Goal: Transaction & Acquisition: Book appointment/travel/reservation

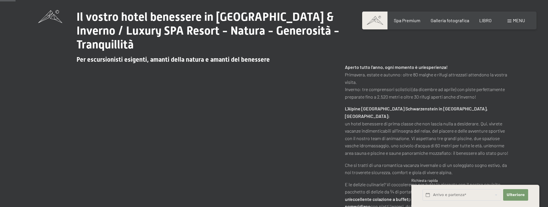
scroll to position [37, 0]
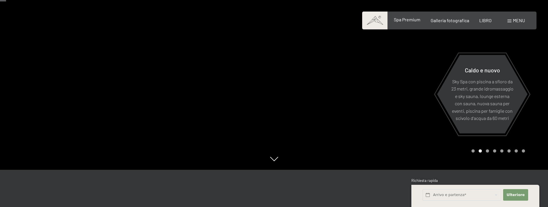
click at [412, 23] on div "Spa Premium Galleria fotografica LIBRO" at bounding box center [438, 20] width 128 height 6
click at [409, 21] on font "Spa Premium" at bounding box center [407, 19] width 26 height 5
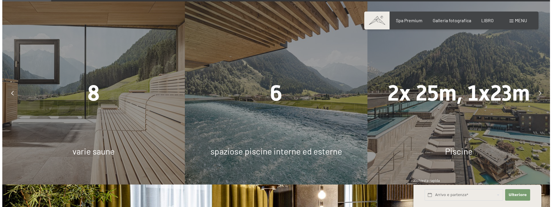
scroll to position [165, 0]
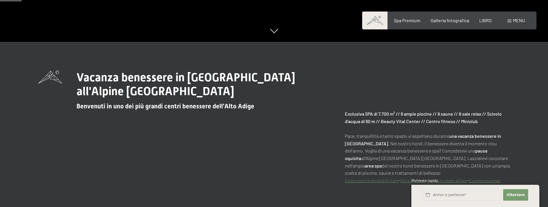
click at [520, 20] on font "menu" at bounding box center [519, 20] width 12 height 5
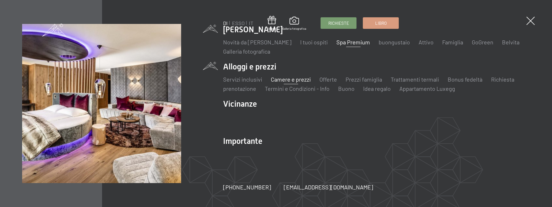
click at [289, 78] on font "Camere e prezzi" at bounding box center [291, 79] width 40 height 7
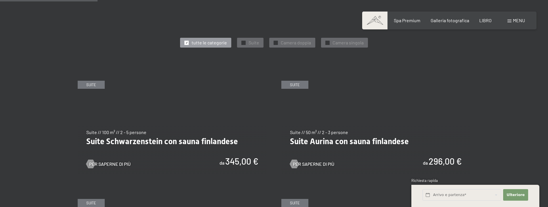
scroll to position [306, 0]
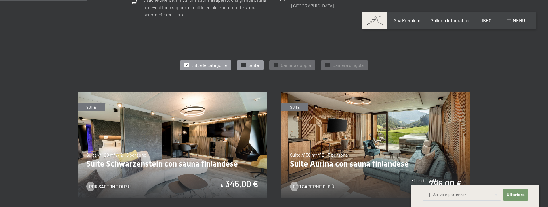
click at [254, 62] on font "Suite" at bounding box center [254, 64] width 11 height 5
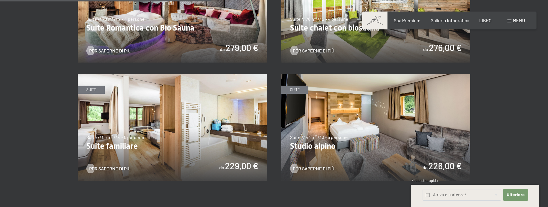
scroll to position [486, 0]
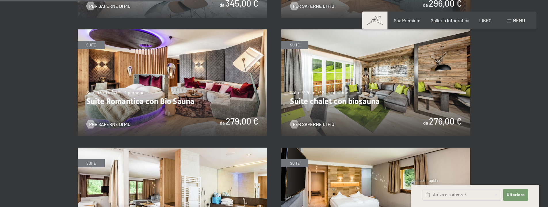
click at [365, 68] on img at bounding box center [375, 82] width 189 height 106
click at [193, 97] on img at bounding box center [172, 82] width 189 height 106
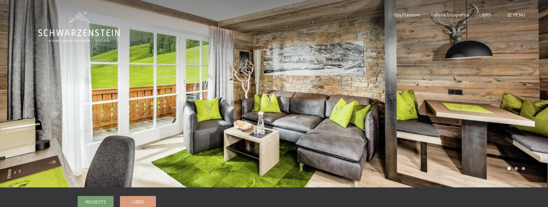
click at [447, 72] on div at bounding box center [411, 93] width 274 height 187
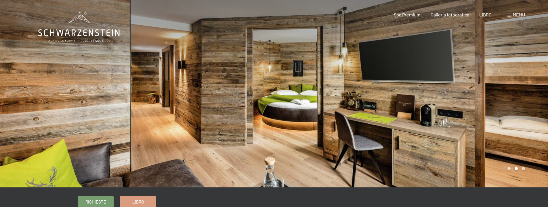
click at [434, 75] on div at bounding box center [411, 93] width 274 height 187
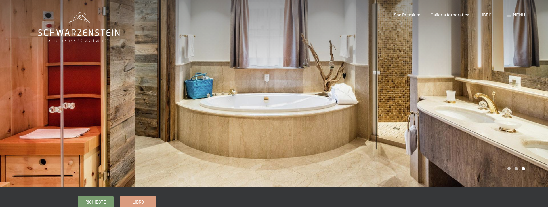
scroll to position [3, 0]
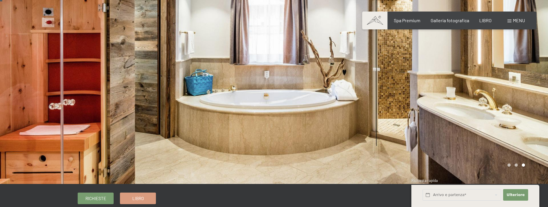
click at [442, 74] on div at bounding box center [411, 90] width 274 height 187
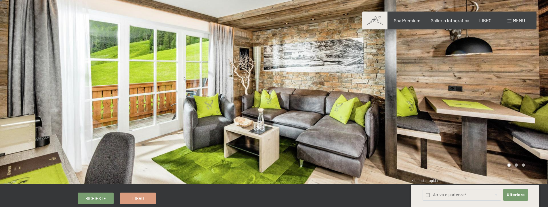
click at [442, 74] on div at bounding box center [411, 90] width 274 height 187
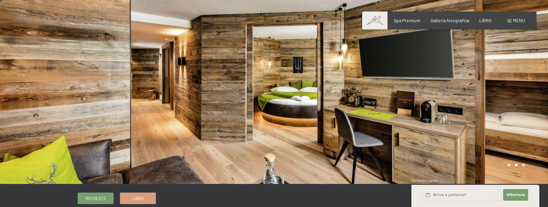
click at [254, 115] on div at bounding box center [137, 90] width 274 height 187
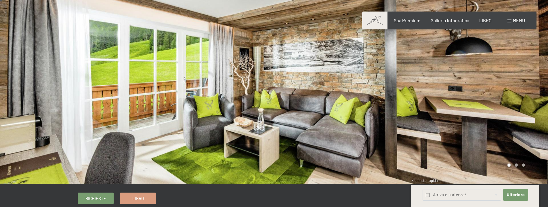
click at [520, 47] on div at bounding box center [411, 90] width 274 height 187
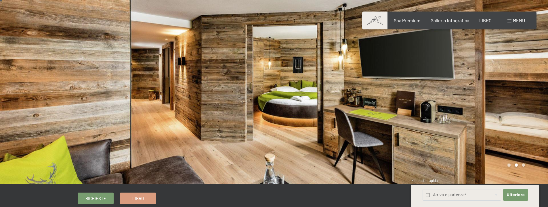
click at [518, 48] on div at bounding box center [411, 90] width 274 height 187
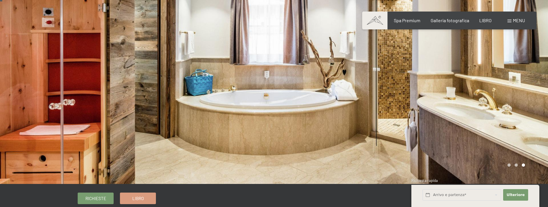
scroll to position [176, 0]
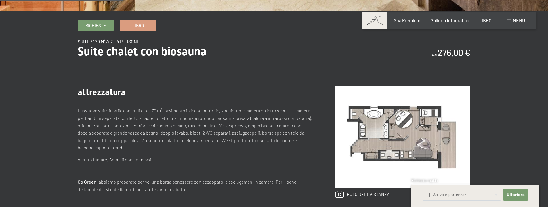
click at [446, 108] on img at bounding box center [402, 136] width 135 height 101
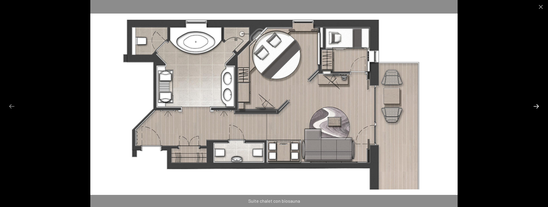
click at [537, 105] on button "Diapositiva successiva" at bounding box center [536, 105] width 12 height 11
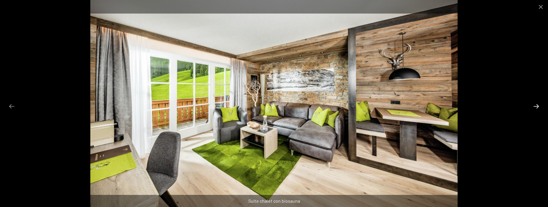
click at [537, 105] on button "Diapositiva successiva" at bounding box center [536, 105] width 12 height 11
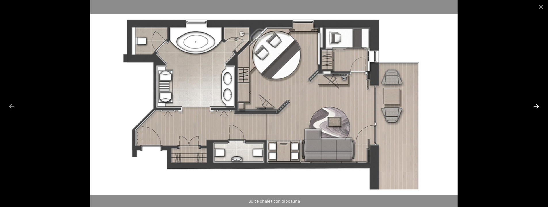
click at [537, 105] on button "Diapositiva successiva" at bounding box center [536, 105] width 12 height 11
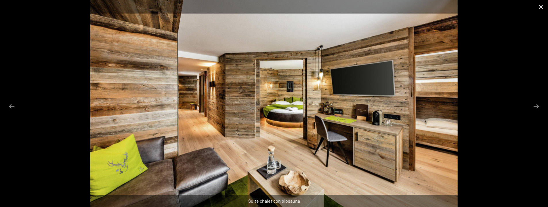
click at [540, 6] on button "Chiudi galleria" at bounding box center [541, 7] width 14 height 14
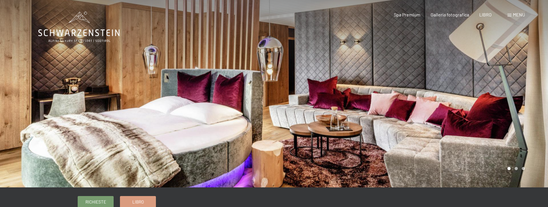
click at [494, 86] on div at bounding box center [411, 93] width 274 height 187
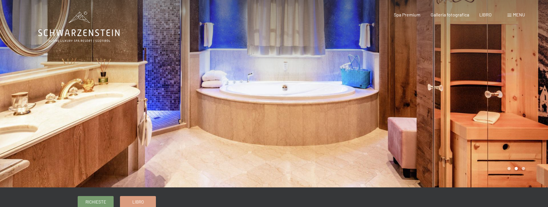
click at [494, 86] on div at bounding box center [411, 93] width 274 height 187
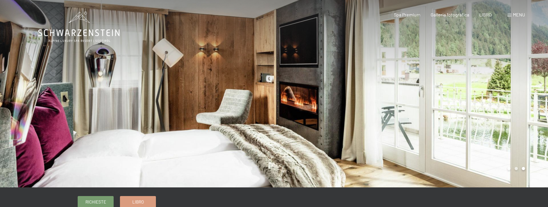
click at [494, 86] on div at bounding box center [411, 93] width 274 height 187
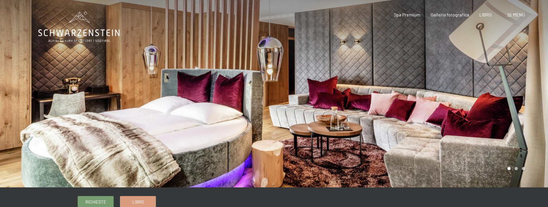
click at [495, 88] on div at bounding box center [411, 93] width 274 height 187
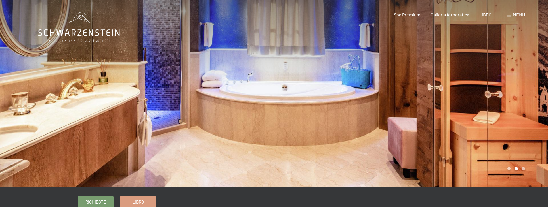
click at [495, 90] on div at bounding box center [411, 93] width 274 height 187
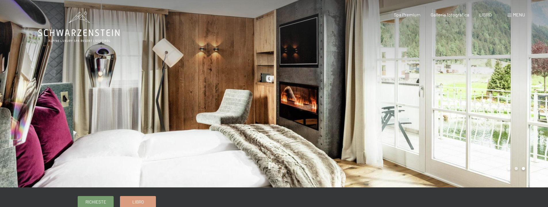
click at [497, 97] on div at bounding box center [411, 93] width 274 height 187
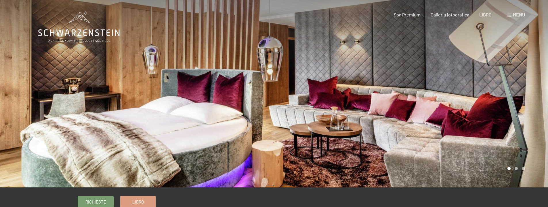
click at [483, 75] on div at bounding box center [411, 93] width 274 height 187
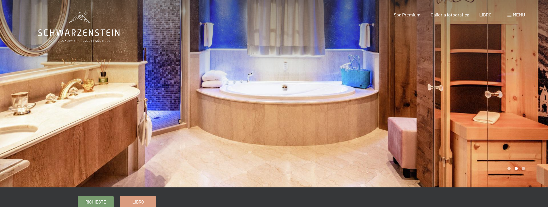
drag, startPoint x: 483, startPoint y: 75, endPoint x: 474, endPoint y: 78, distance: 9.0
click at [483, 75] on div at bounding box center [411, 93] width 274 height 187
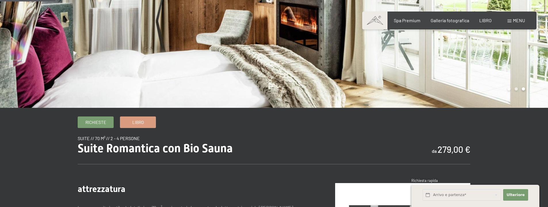
scroll to position [192, 0]
